Goal: Task Accomplishment & Management: Use online tool/utility

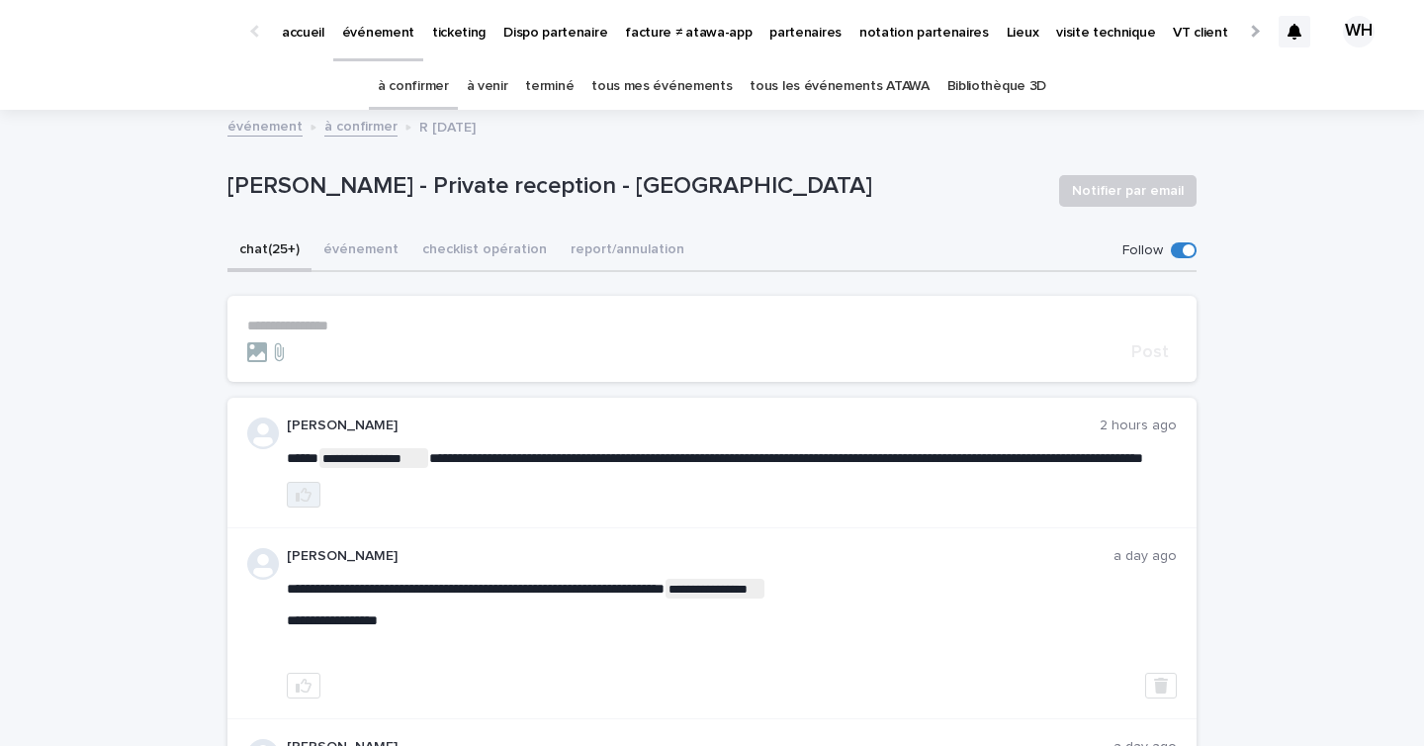
click at [293, 507] on button "button" at bounding box center [304, 495] width 34 height 26
click at [1289, 30] on icon at bounding box center [1295, 32] width 14 height 16
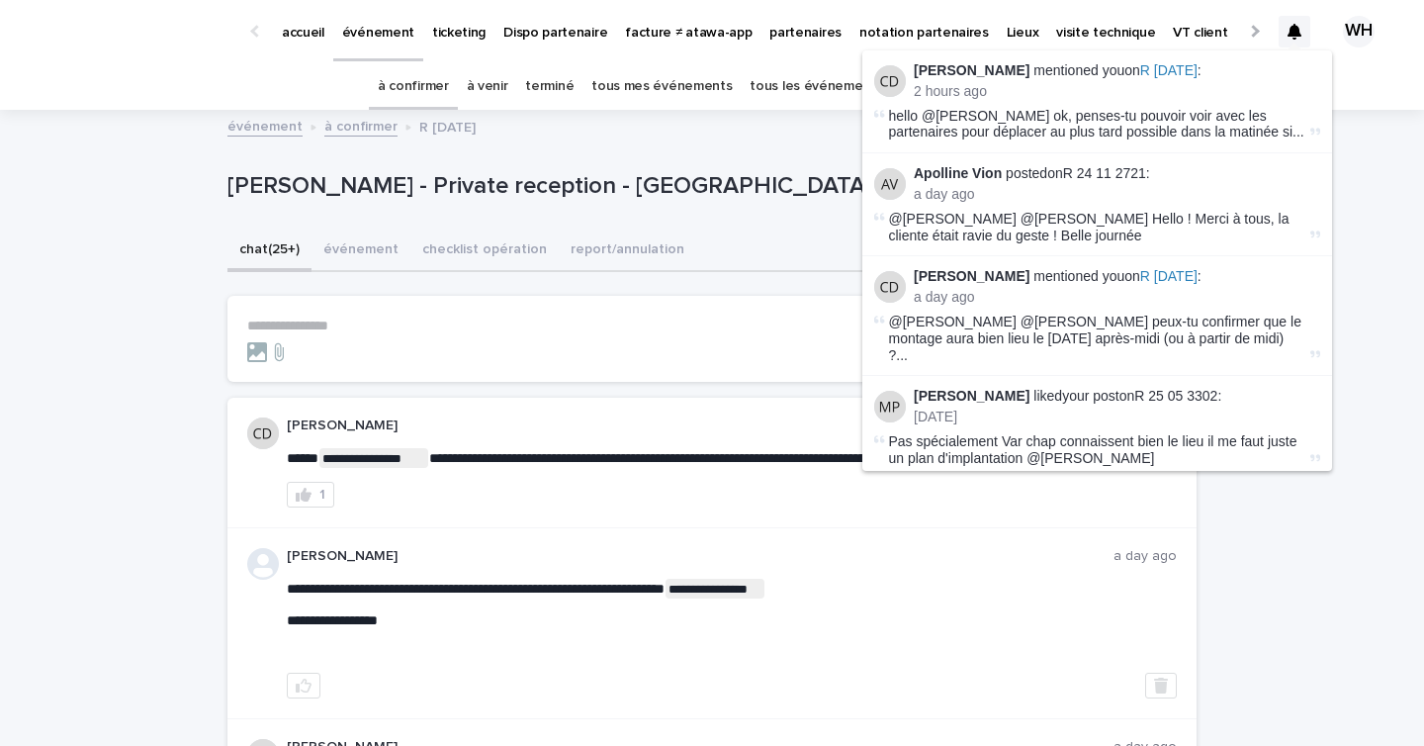
click at [1331, 56] on li "[PERSON_NAME] mentioned you on R [DATE] : 2 hours ago hello @[PERSON_NAME] ok, …" at bounding box center [1097, 101] width 470 height 103
click at [1349, 67] on div "[PERSON_NAME] mentioned you on R [DATE] : 2 hours ago hello @[PERSON_NAME] ok, …" at bounding box center [1332, 31] width 106 height 83
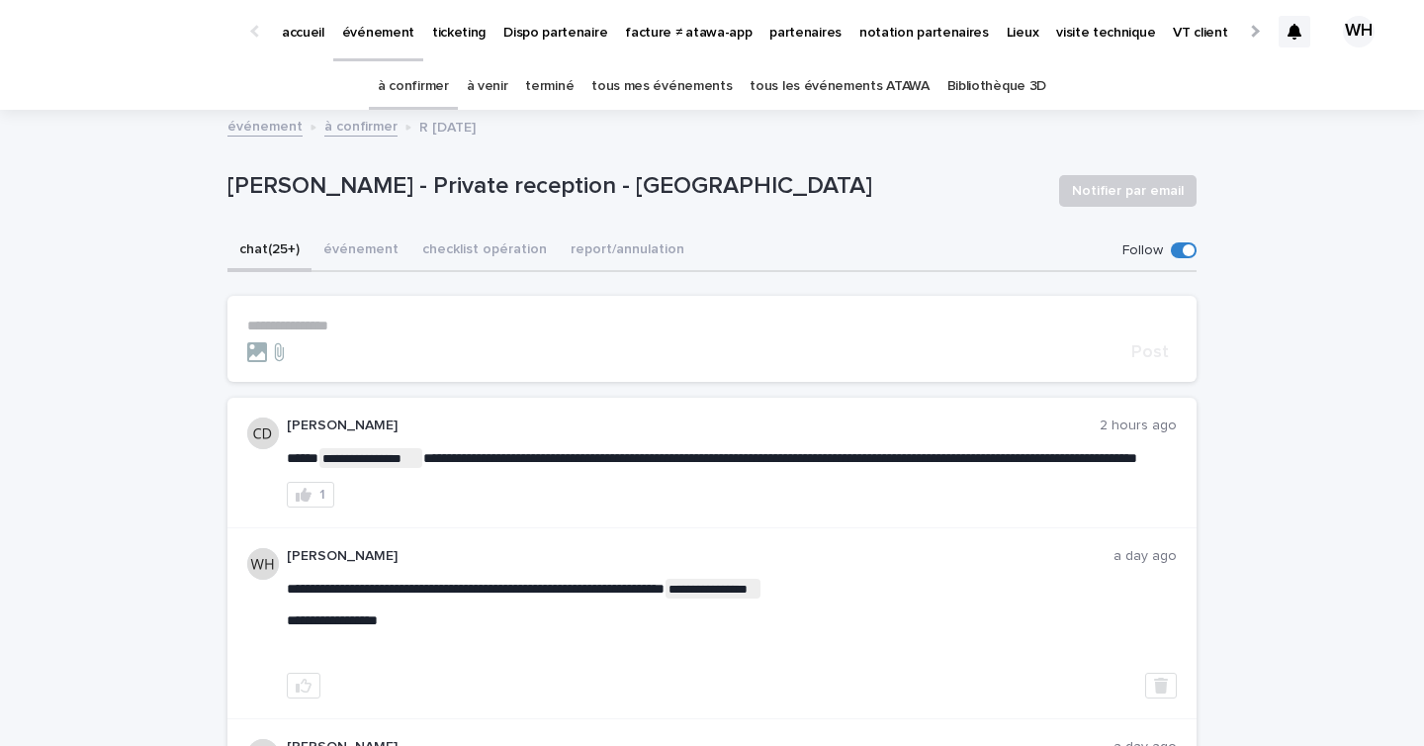
click at [384, 32] on p "événement" at bounding box center [378, 21] width 72 height 42
